Goal: Information Seeking & Learning: Learn about a topic

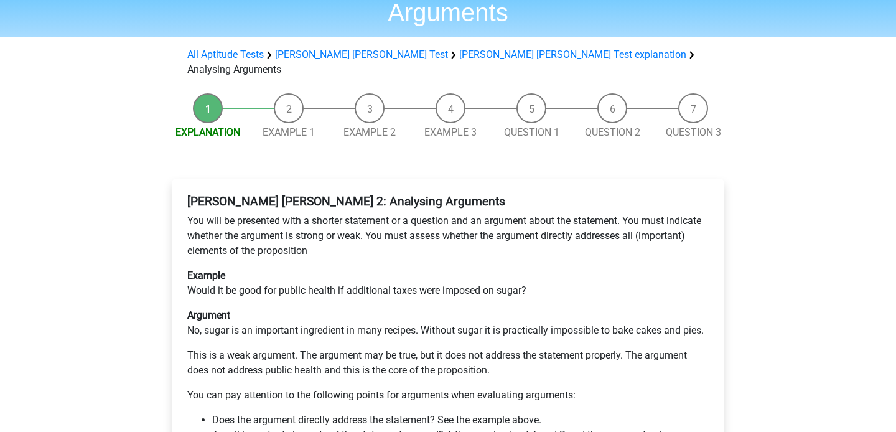
scroll to position [93, 0]
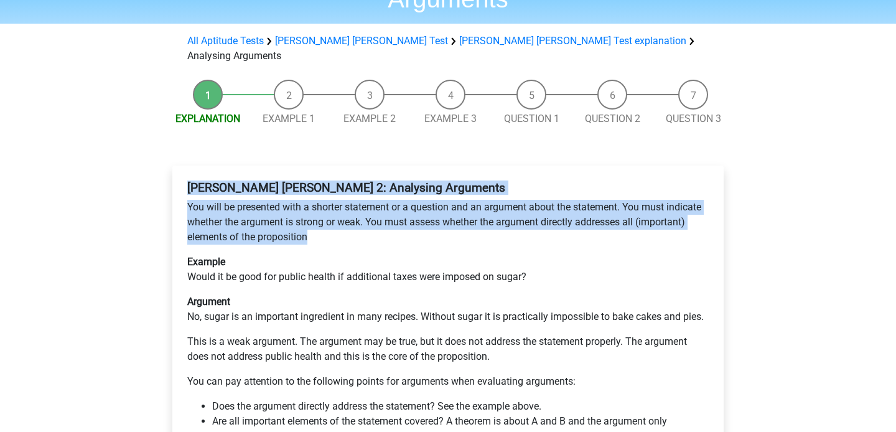
drag, startPoint x: 308, startPoint y: 200, endPoint x: 174, endPoint y: 145, distance: 145.1
click at [174, 166] on div "[PERSON_NAME] [PERSON_NAME] 2: Analysing Arguments You will be presented with a…" at bounding box center [447, 391] width 551 height 451
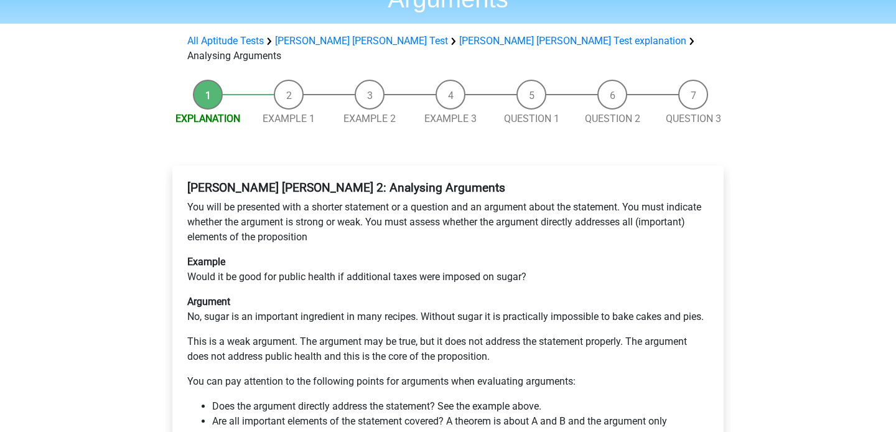
click at [188, 200] on p "You will be presented with a shorter statement or a question and an argument ab…" at bounding box center [447, 222] width 521 height 45
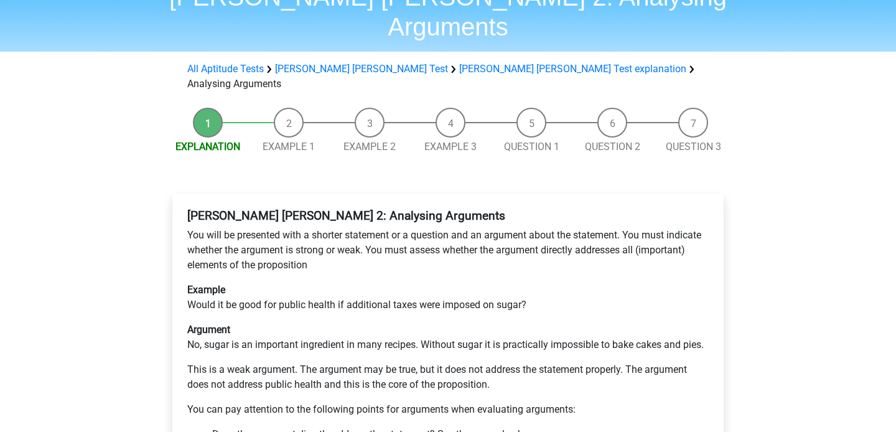
scroll to position [0, 0]
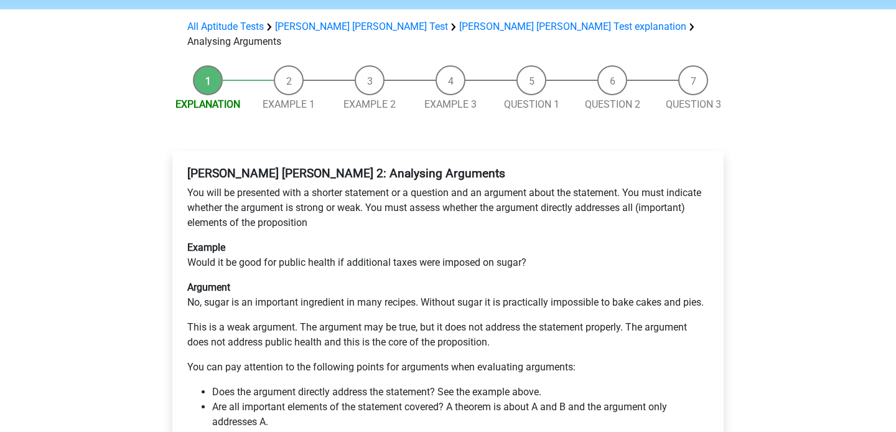
click at [188, 185] on p "You will be presented with a shorter statement or a question and an argument ab…" at bounding box center [447, 207] width 521 height 45
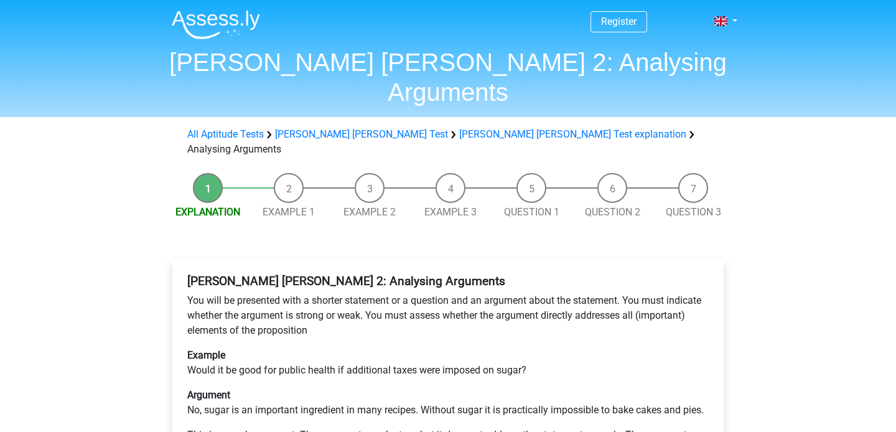
click at [215, 293] on p "You will be presented with a shorter statement or a question and an argument ab…" at bounding box center [447, 315] width 521 height 45
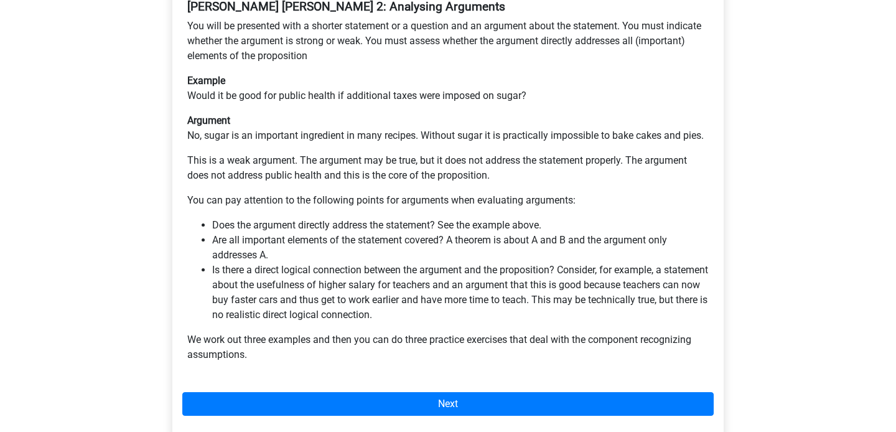
scroll to position [276, 0]
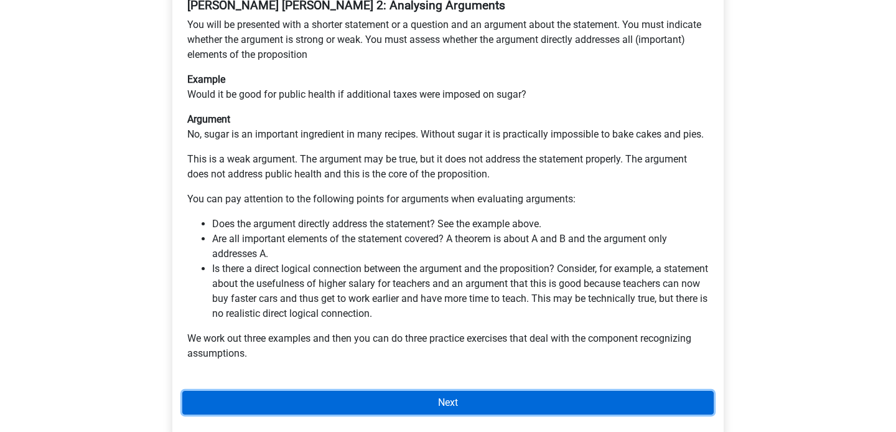
click at [344, 391] on link "Next" at bounding box center [447, 403] width 531 height 24
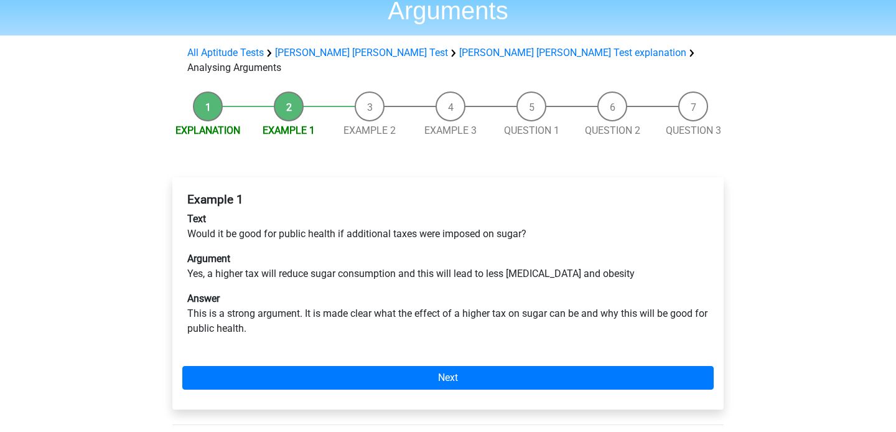
scroll to position [83, 0]
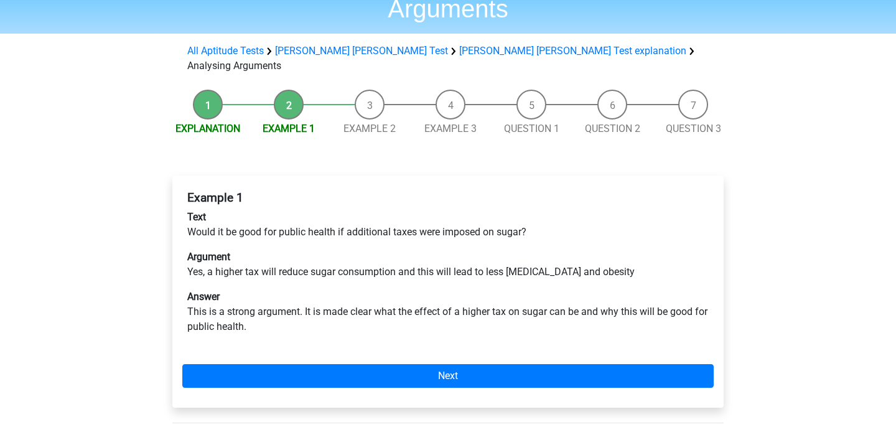
click at [329, 250] on p "Argument Yes, a higher tax will reduce sugar consumption and this will lead to …" at bounding box center [447, 265] width 521 height 30
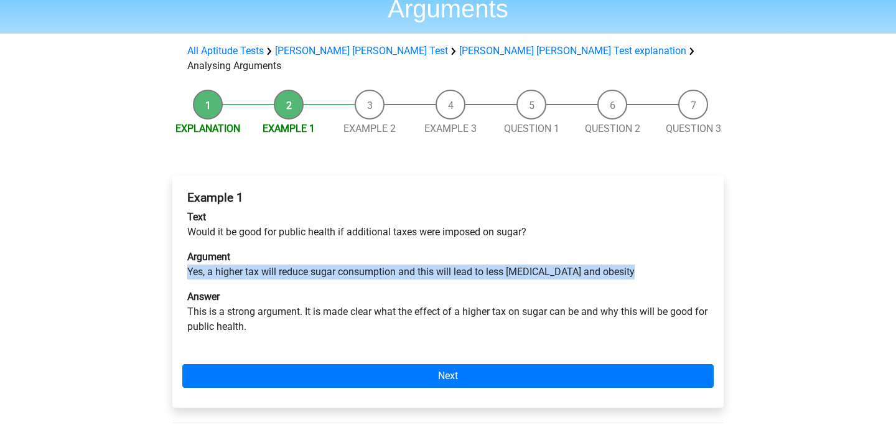
click at [329, 250] on p "Argument Yes, a higher tax will reduce sugar consumption and this will lead to …" at bounding box center [447, 265] width 521 height 30
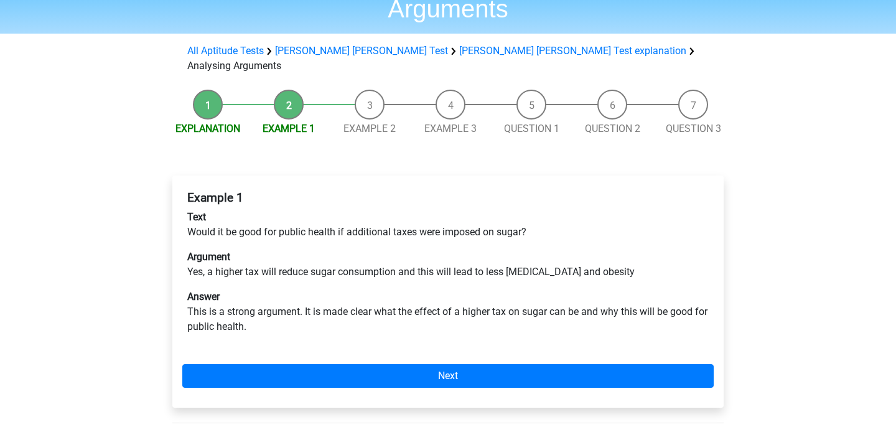
click at [335, 210] on p "Text Would it be good for public health if additional taxes were imposed on sug…" at bounding box center [447, 225] width 521 height 30
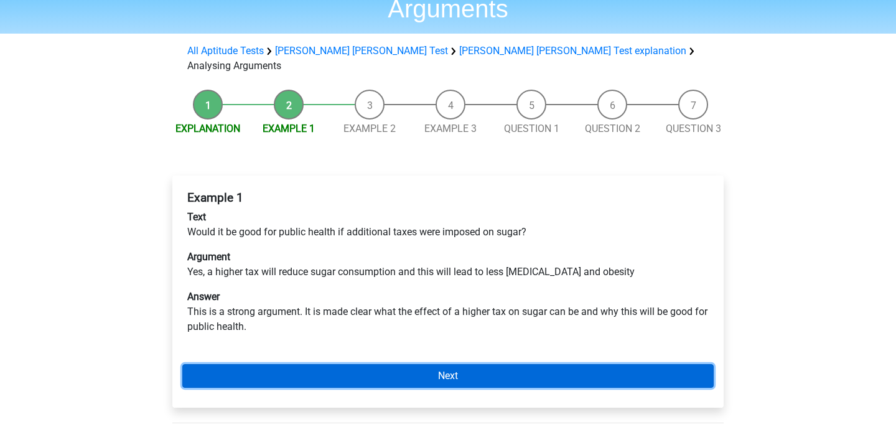
click at [335, 364] on link "Next" at bounding box center [447, 376] width 531 height 24
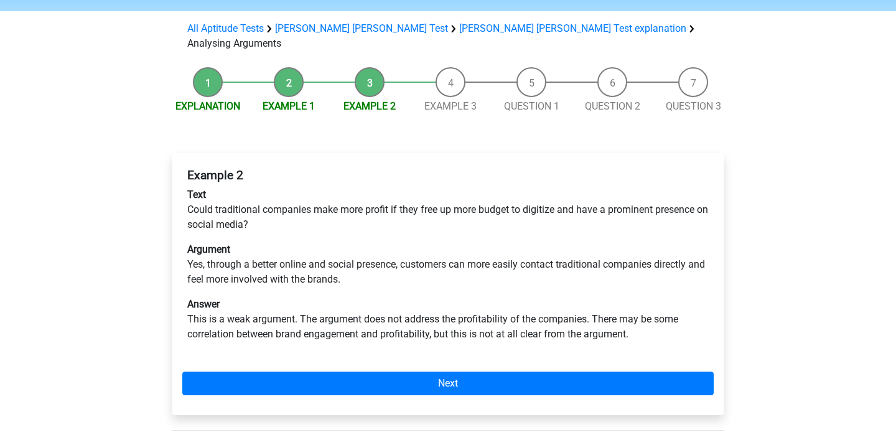
scroll to position [108, 0]
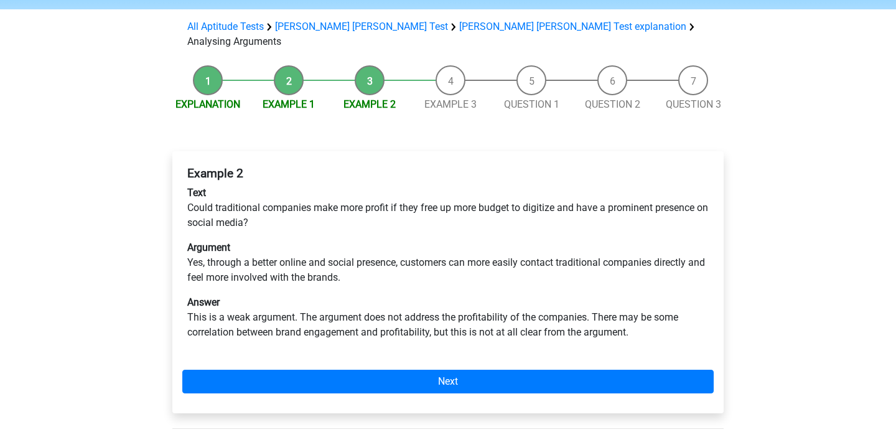
click at [380, 350] on div "Example 2 Text Could traditional companies make more profit if they free up mor…" at bounding box center [447, 282] width 551 height 262
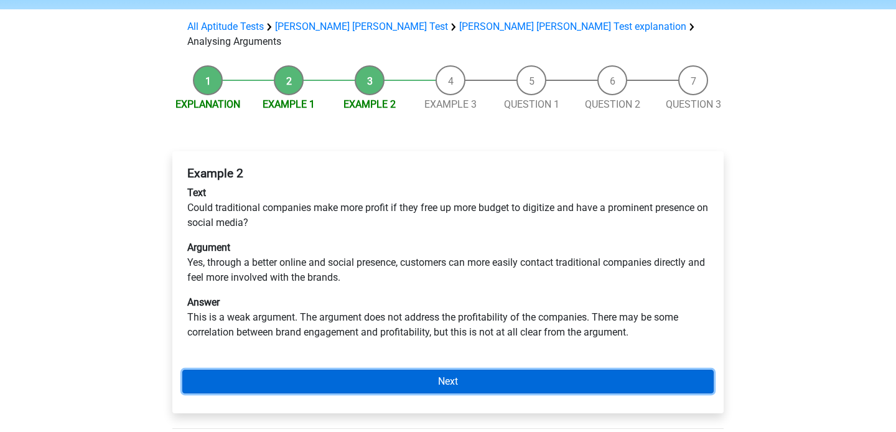
click at [378, 370] on link "Next" at bounding box center [447, 382] width 531 height 24
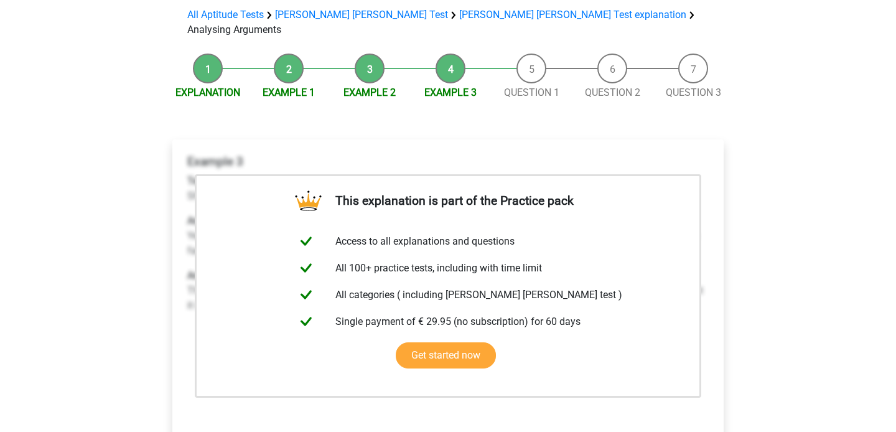
scroll to position [169, 0]
